Goal: Transaction & Acquisition: Subscribe to service/newsletter

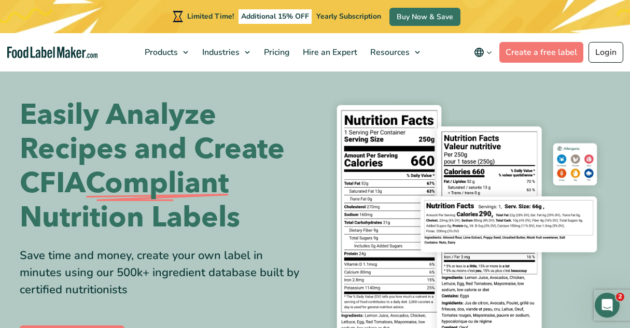
click at [606, 53] on link "Login" at bounding box center [606, 52] width 35 height 21
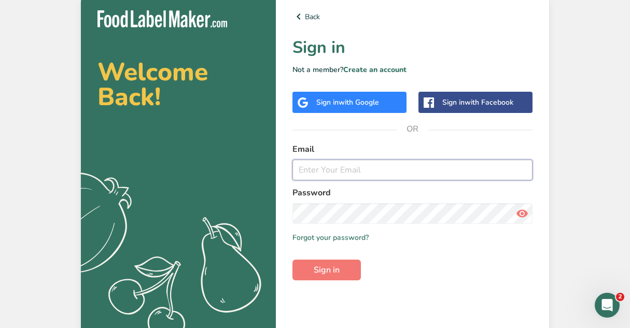
click at [333, 172] on input "email" at bounding box center [412, 170] width 240 height 21
type input "genboexcelsior@gmail.com"
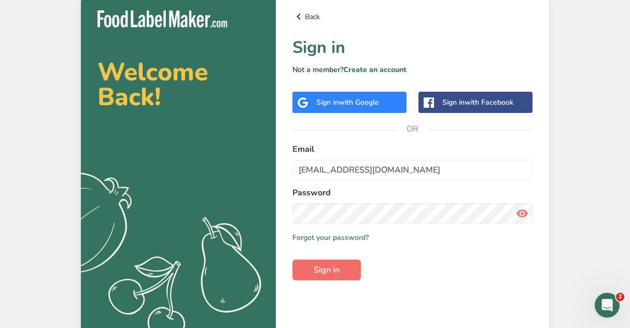
click at [332, 267] on span "Sign in" at bounding box center [327, 270] width 26 height 12
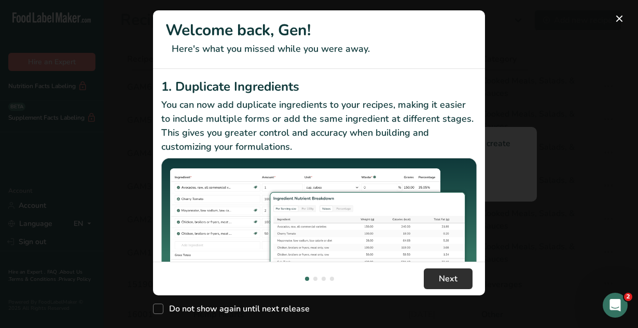
click at [447, 278] on span "Next" at bounding box center [448, 279] width 19 height 12
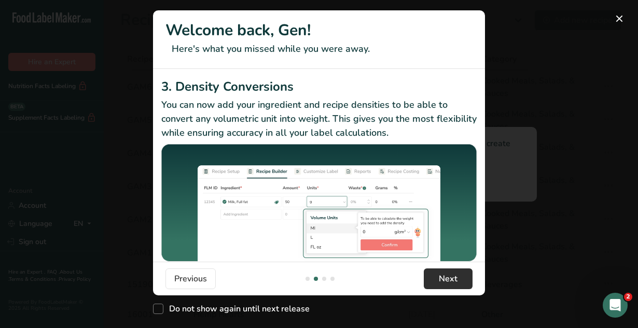
click at [447, 278] on span "Next" at bounding box center [448, 279] width 19 height 12
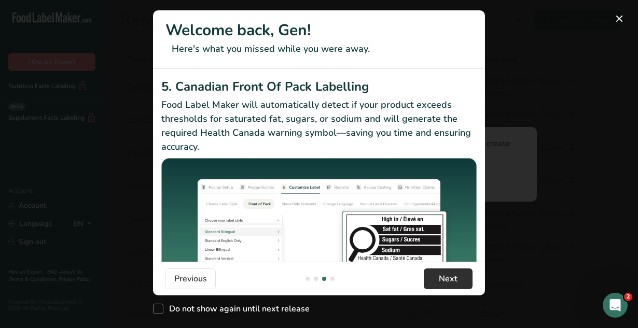
click at [447, 278] on span "Next" at bounding box center [448, 279] width 19 height 12
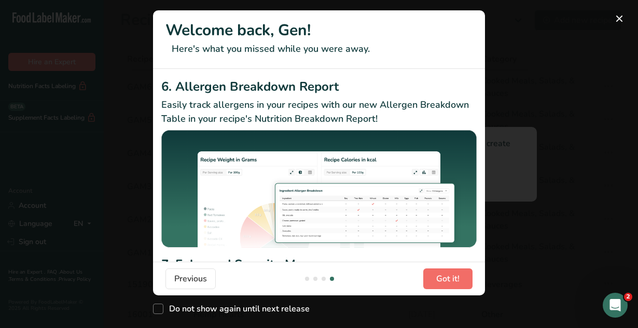
click at [447, 278] on span "Got it!" at bounding box center [447, 279] width 23 height 12
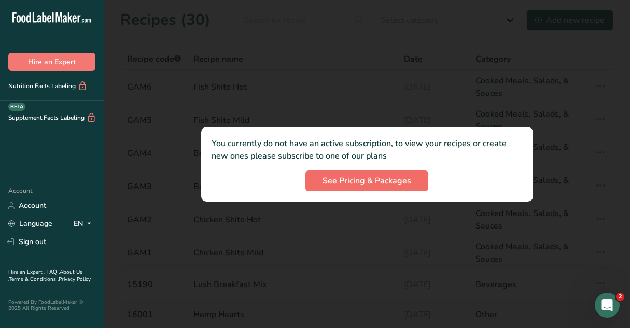
click at [379, 182] on span "See Pricing & Packages" at bounding box center [367, 181] width 89 height 12
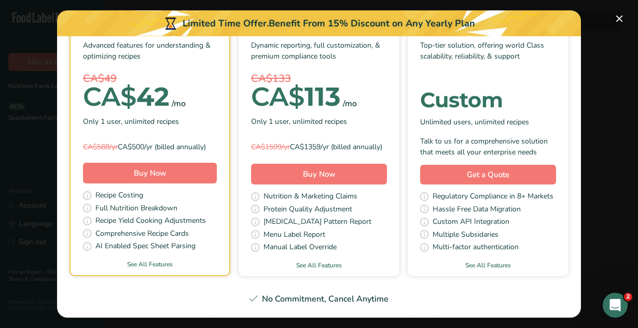
scroll to position [0, 0]
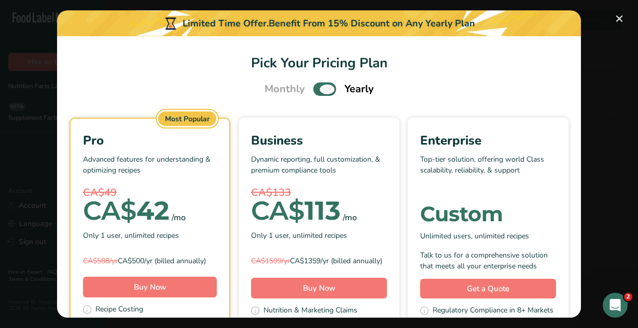
click at [321, 89] on span "Pick Your Pricing Plan Modal" at bounding box center [324, 88] width 23 height 13
click at [320, 89] on input "Pick Your Pricing Plan Modal" at bounding box center [316, 89] width 7 height 7
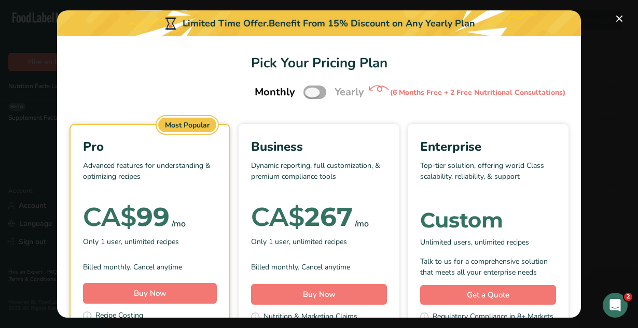
click at [312, 90] on span "Pick Your Pricing Plan Modal" at bounding box center [314, 92] width 23 height 13
click at [310, 90] on input "Pick Your Pricing Plan Modal" at bounding box center [306, 92] width 7 height 7
checkbox input "true"
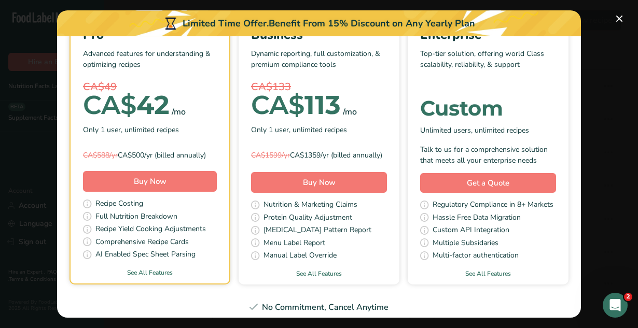
scroll to position [122, 0]
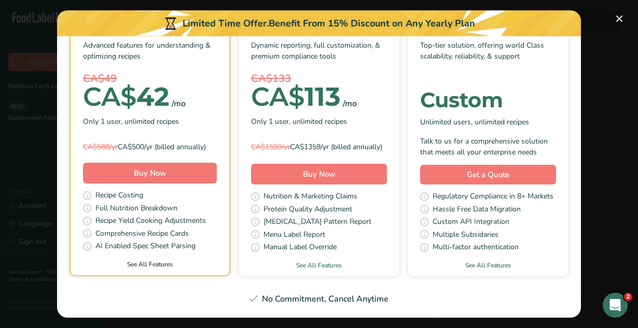
click at [145, 262] on link "See All Features" at bounding box center [150, 264] width 159 height 9
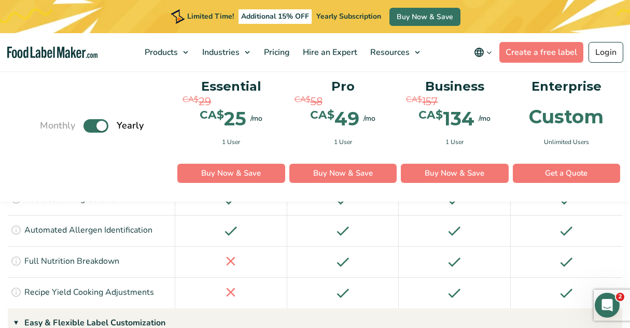
click at [99, 126] on label "Toggle" at bounding box center [95, 125] width 25 height 13
click at [49, 126] on input "Toggle" at bounding box center [45, 125] width 7 height 7
checkbox input "false"
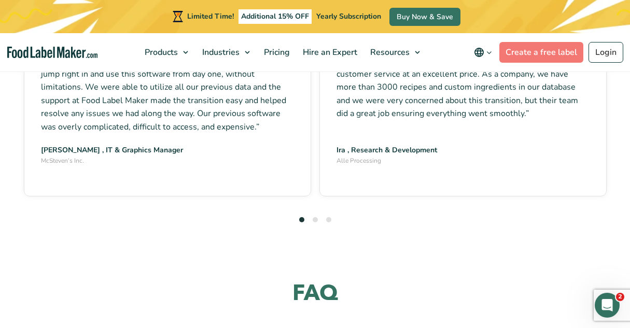
scroll to position [2934, 0]
